Goal: Transaction & Acquisition: Purchase product/service

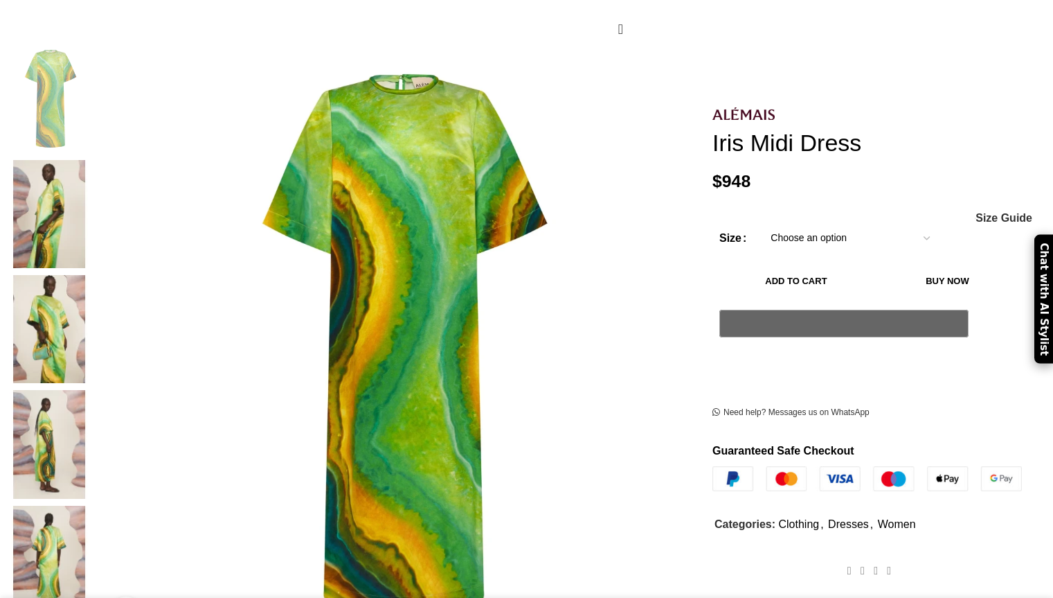
scroll to position [241, 0]
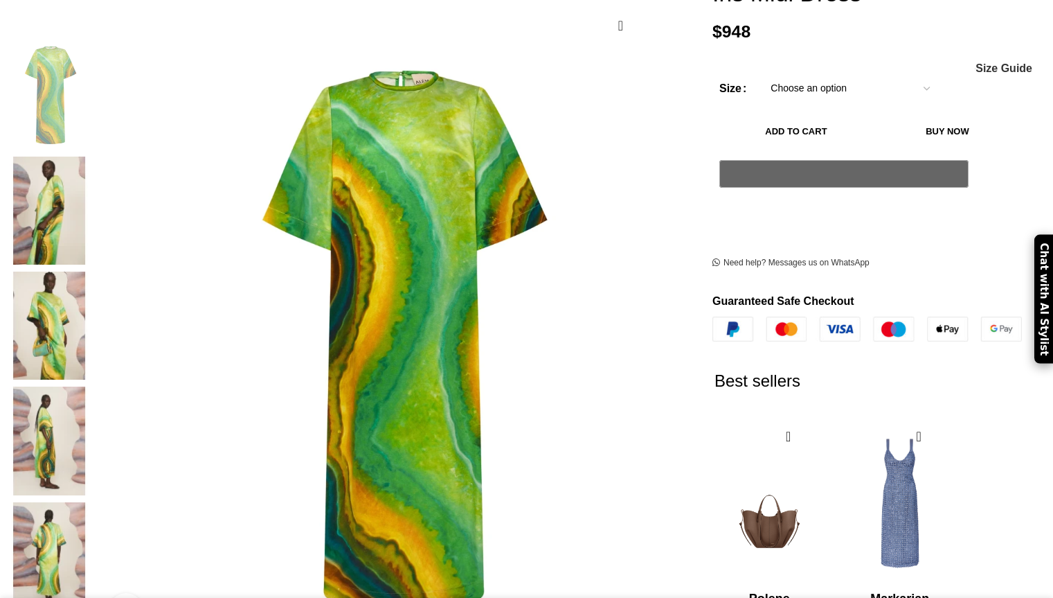
click at [91, 156] on img at bounding box center [49, 210] width 84 height 108
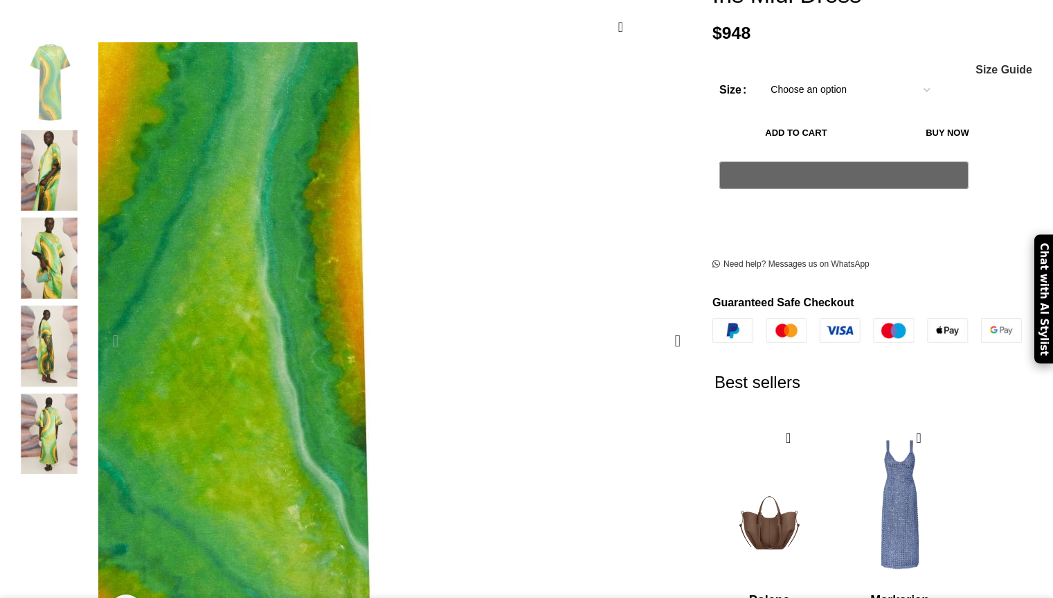
click at [575, 295] on img "1 / 5" at bounding box center [146, 170] width 1039 height 1558
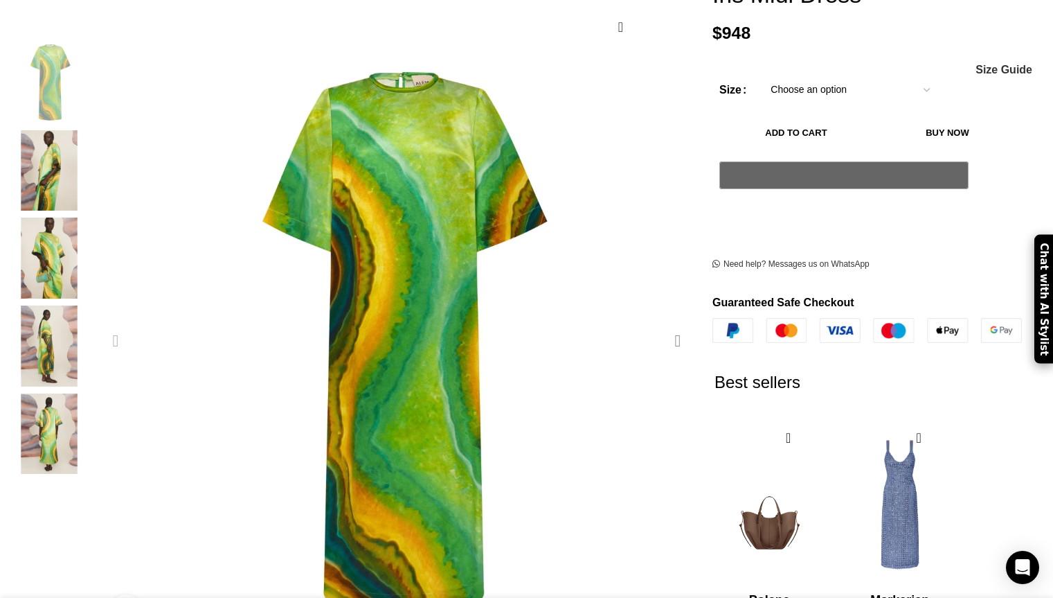
click at [661, 323] on div "Next slide" at bounding box center [678, 340] width 35 height 35
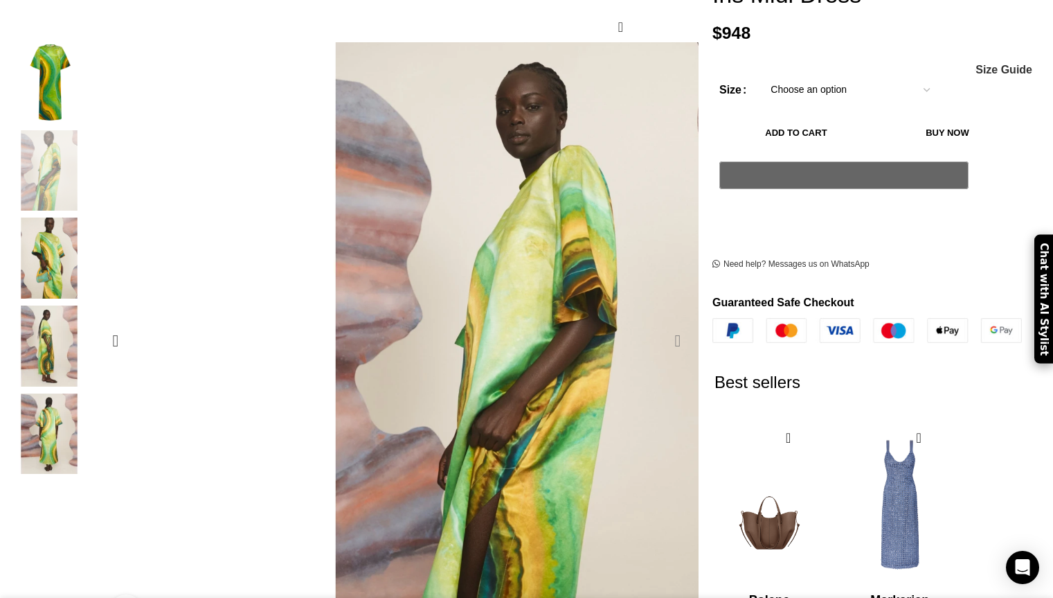
scroll to position [0, 146]
click at [661, 323] on div "Next slide" at bounding box center [678, 340] width 35 height 35
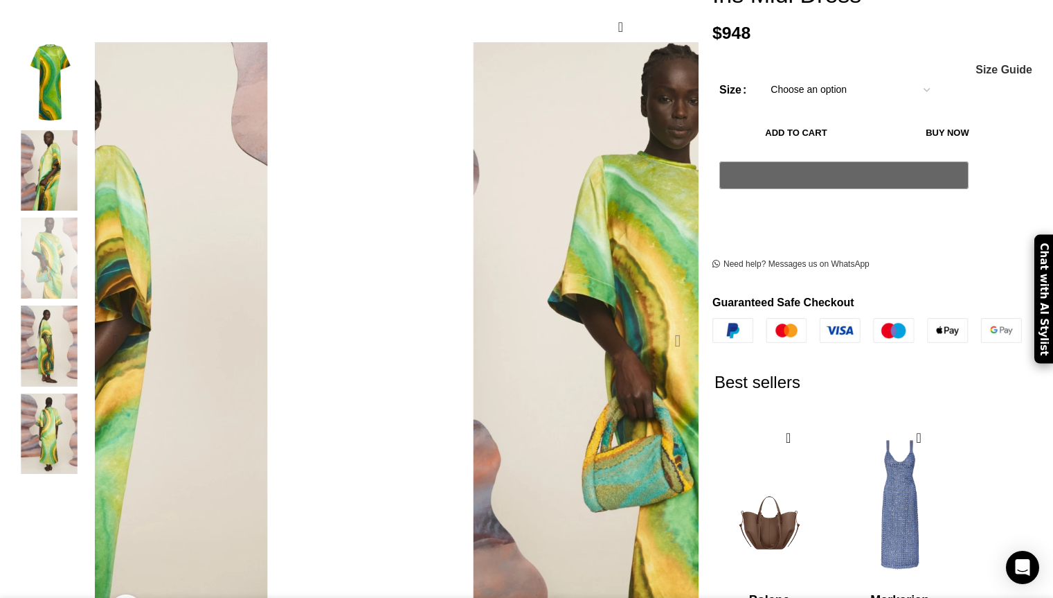
click at [661, 323] on div "Next slide" at bounding box center [678, 340] width 35 height 35
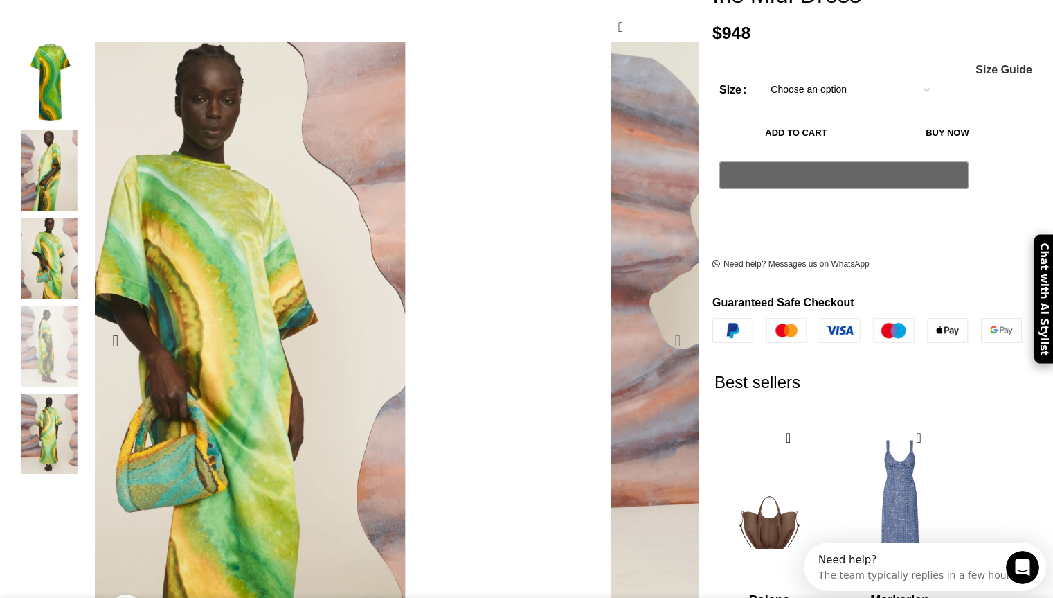
scroll to position [0, 0]
click at [661, 323] on div "Next slide" at bounding box center [678, 340] width 35 height 35
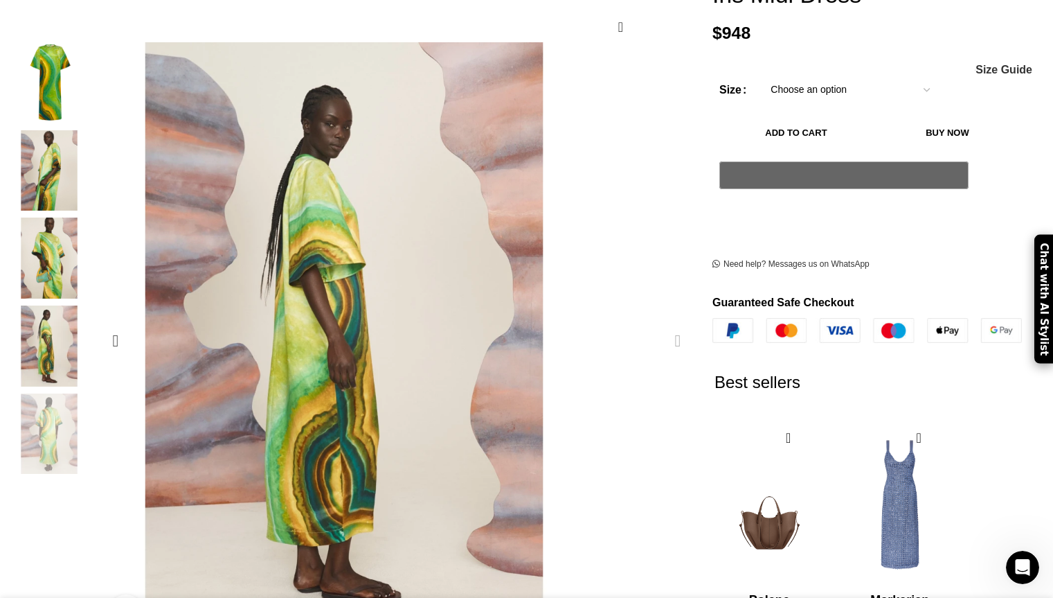
scroll to position [0, 292]
click at [661, 323] on div "Next slide" at bounding box center [678, 340] width 35 height 35
click at [91, 434] on img "5 / 5" at bounding box center [49, 433] width 84 height 81
click at [91, 228] on img "3 / 5" at bounding box center [49, 257] width 84 height 81
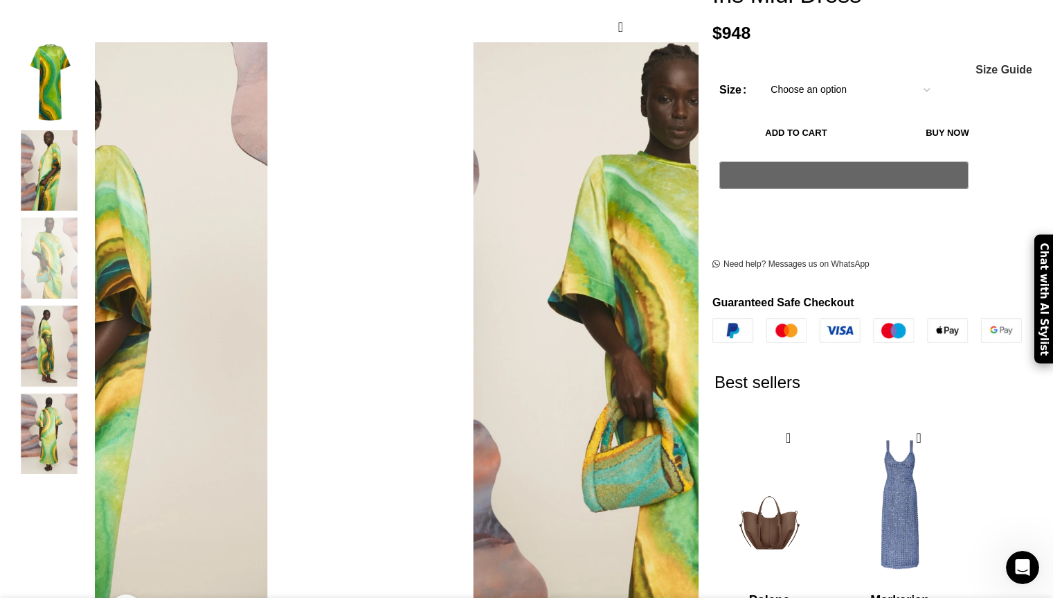
click at [91, 142] on img "2 / 5" at bounding box center [49, 170] width 84 height 81
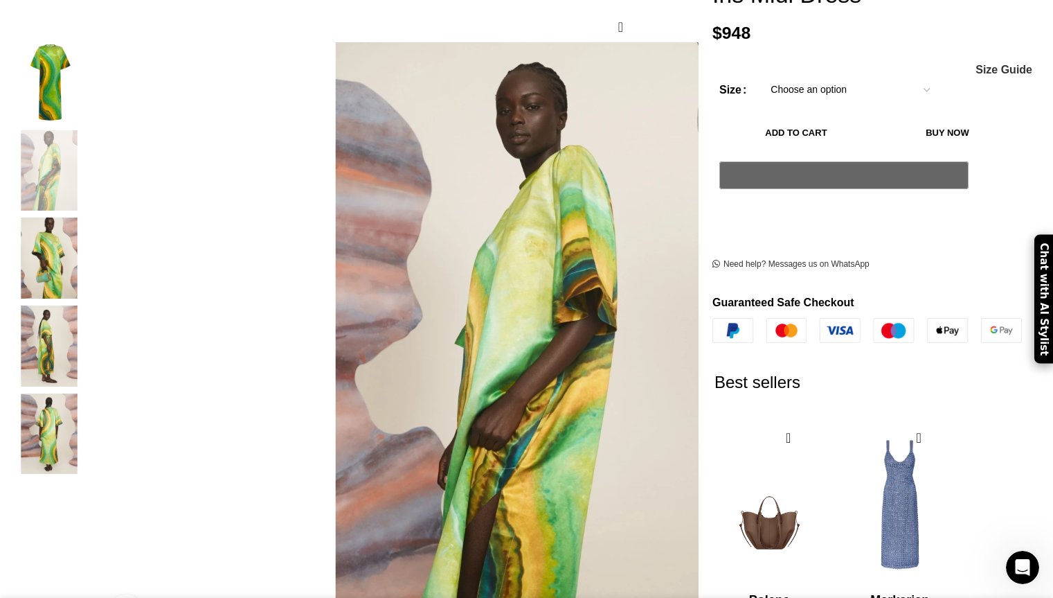
click at [91, 105] on img "1 / 5" at bounding box center [49, 82] width 84 height 81
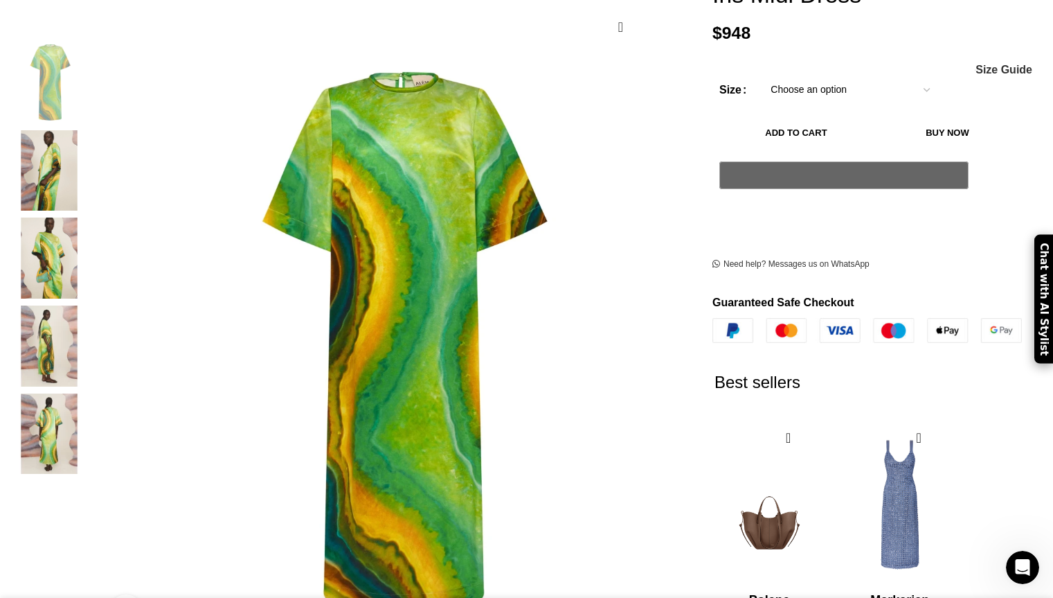
scroll to position [0, 438]
